Goal: Book appointment/travel/reservation

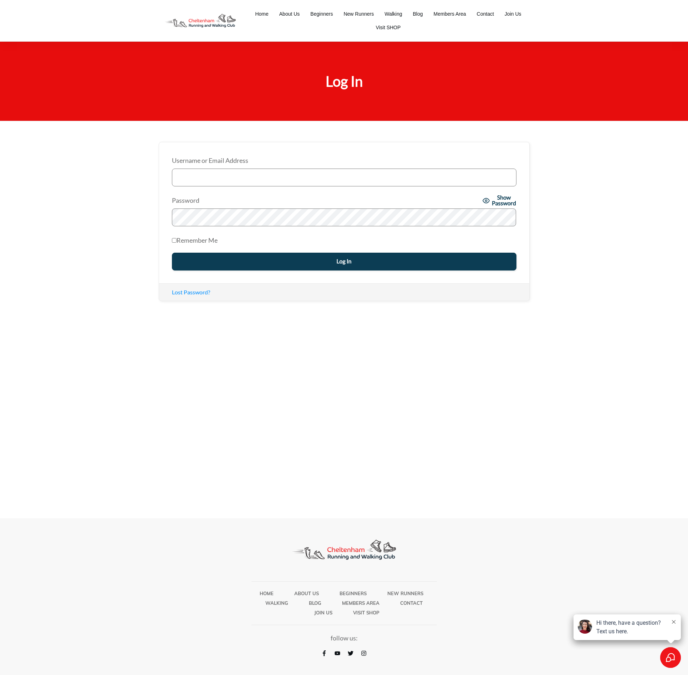
type input "[EMAIL_ADDRESS][DOMAIN_NAME]"
click at [296, 259] on input "Log In" at bounding box center [344, 262] width 345 height 18
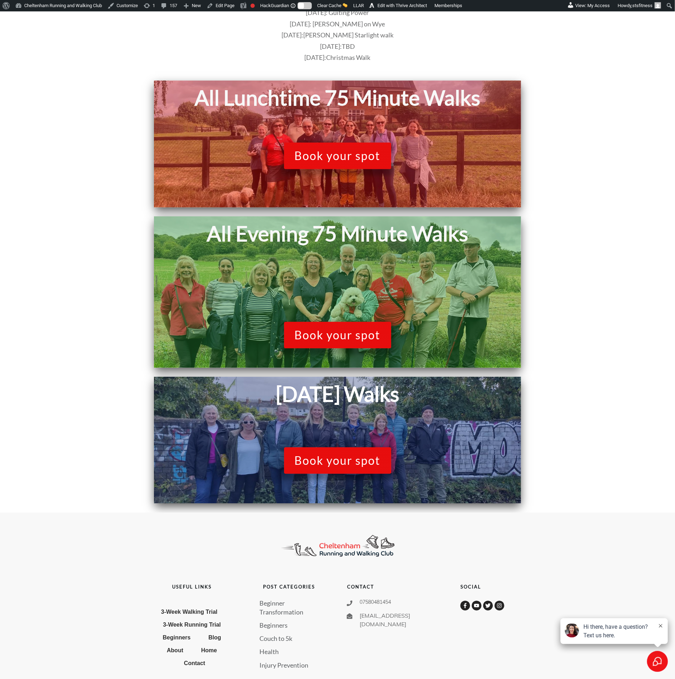
scroll to position [184, 0]
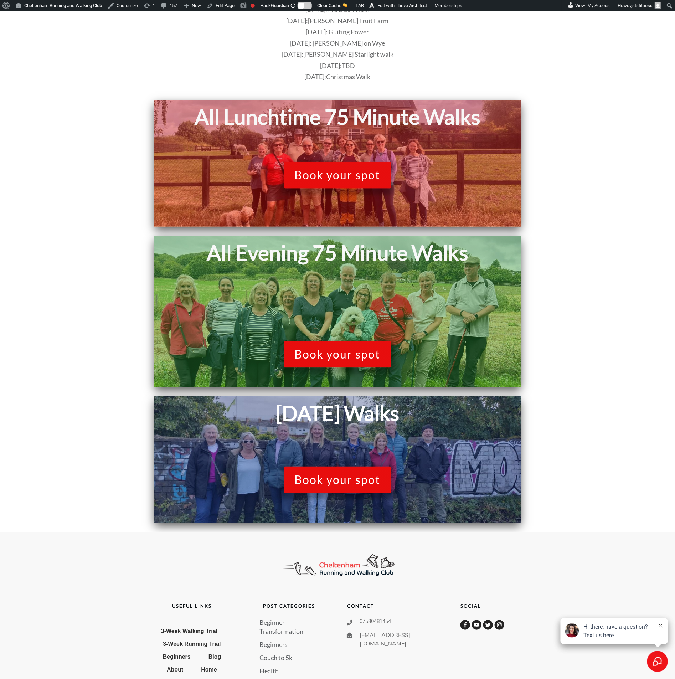
click at [322, 175] on span "Book your spot" at bounding box center [338, 175] width 86 height 14
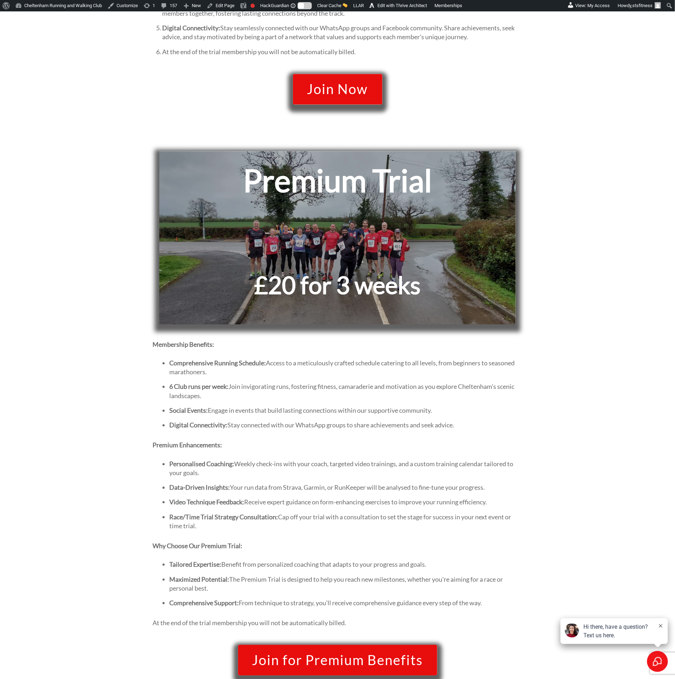
scroll to position [752, 0]
